Goal: Information Seeking & Learning: Learn about a topic

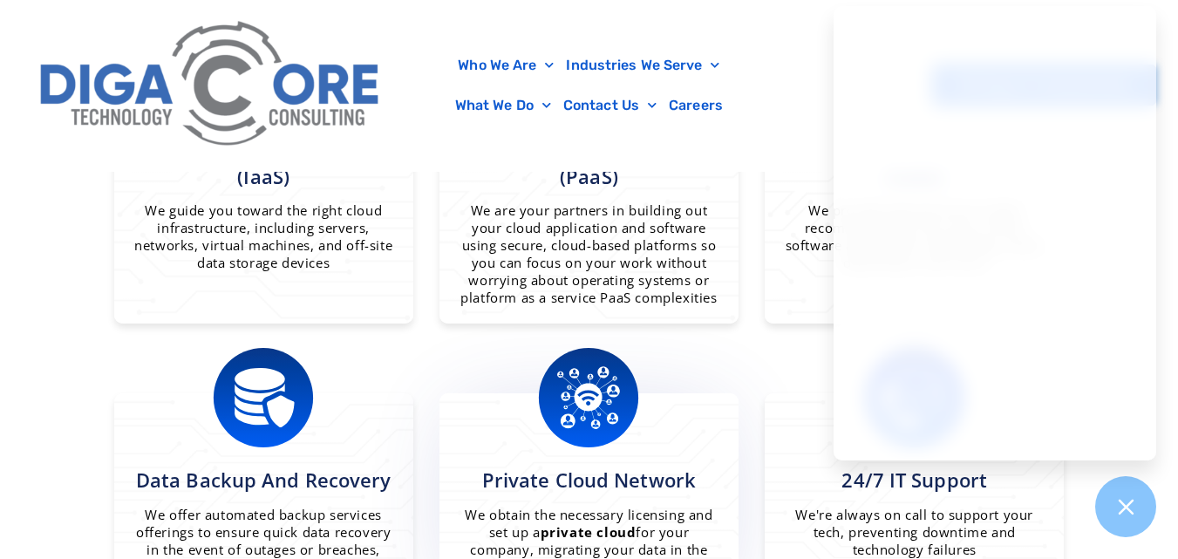
scroll to position [1395, 0]
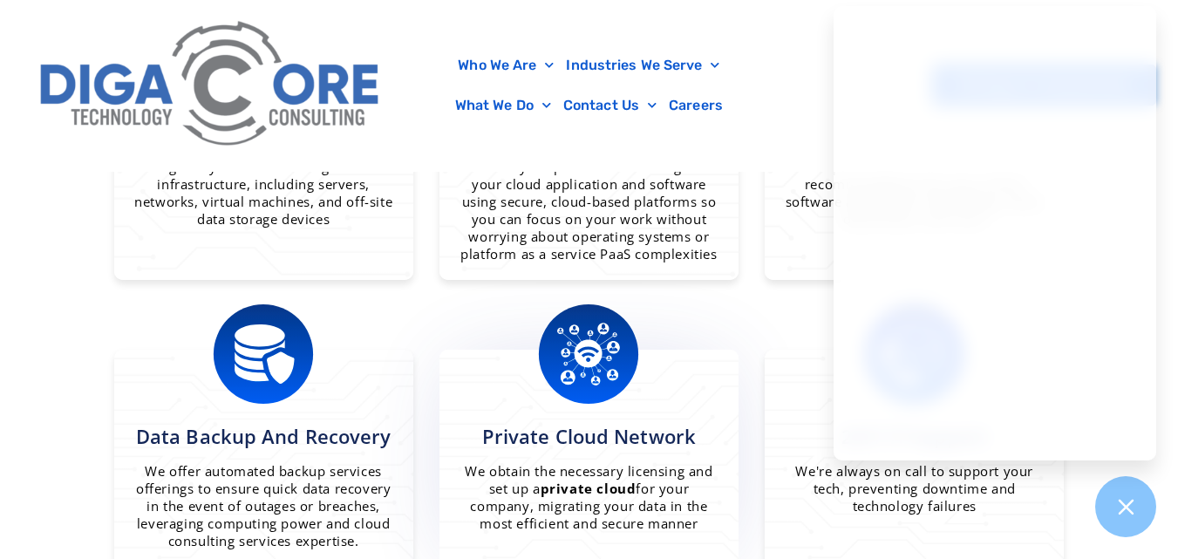
click at [567, 423] on span "Private Cloud Network" at bounding box center [589, 436] width 214 height 26
click at [572, 425] on span "Private Cloud Network" at bounding box center [589, 436] width 214 height 26
drag, startPoint x: 572, startPoint y: 425, endPoint x: 587, endPoint y: 370, distance: 56.9
click at [572, 425] on span "Private Cloud Network" at bounding box center [589, 436] width 214 height 26
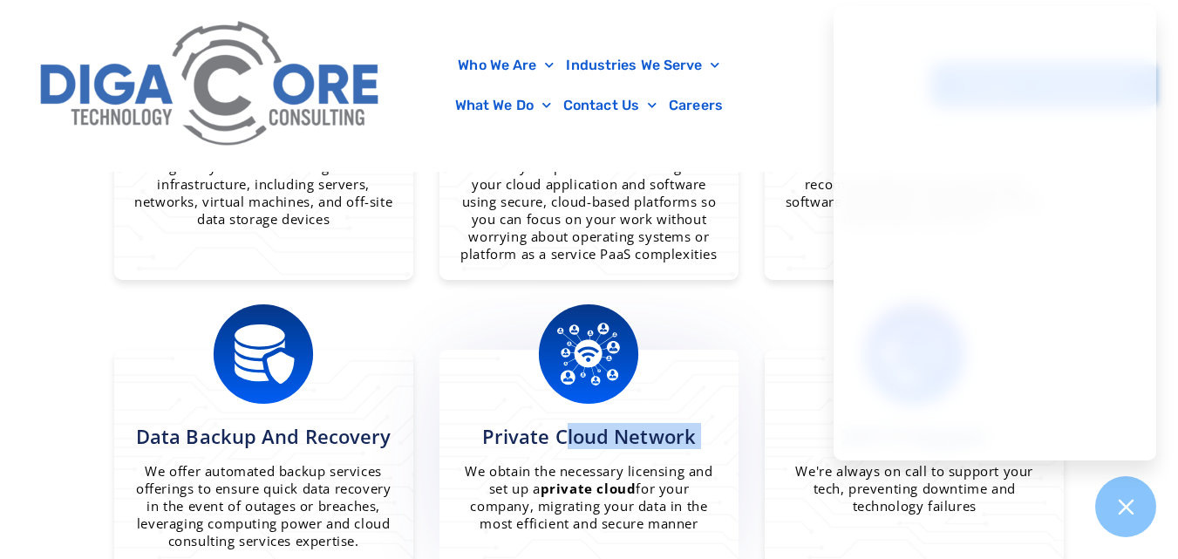
click at [586, 366] on img at bounding box center [588, 354] width 105 height 105
click at [581, 334] on img at bounding box center [588, 354] width 105 height 105
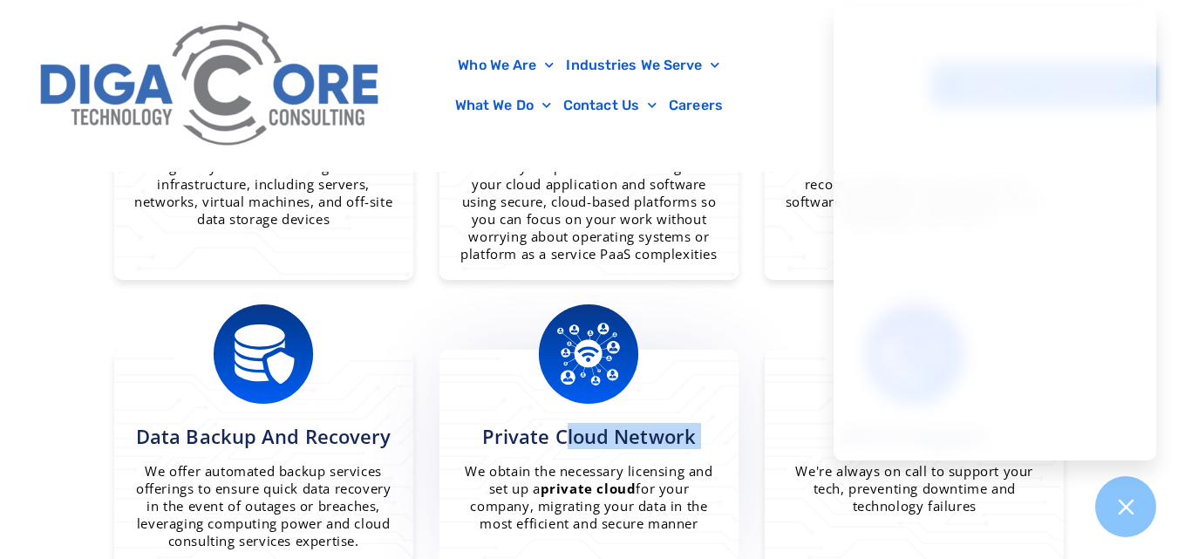
click at [581, 334] on img at bounding box center [588, 354] width 105 height 105
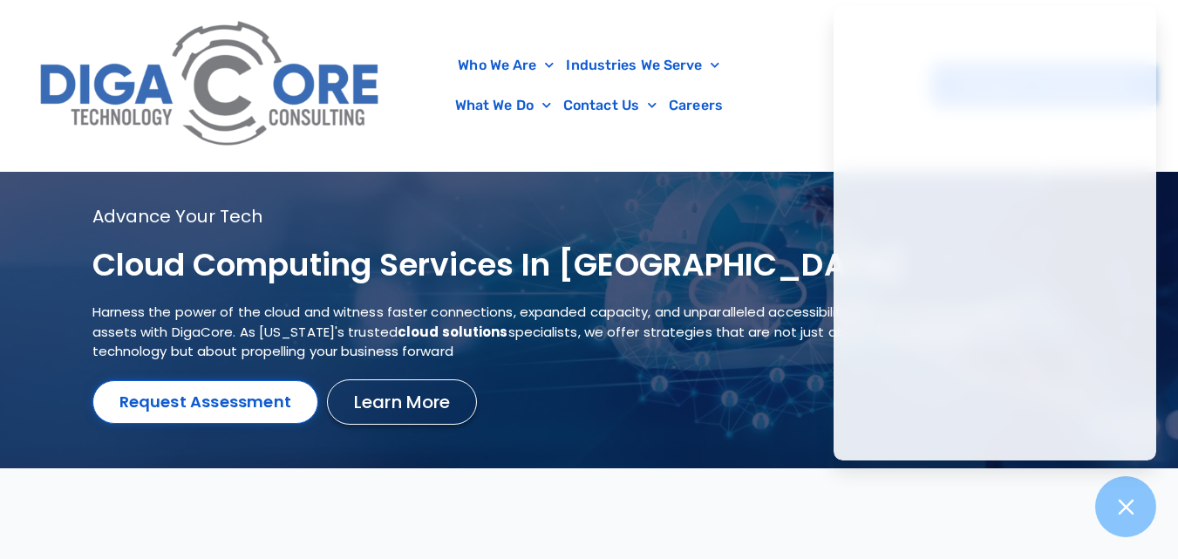
scroll to position [0, 0]
